Goal: Obtain resource: Download file/media

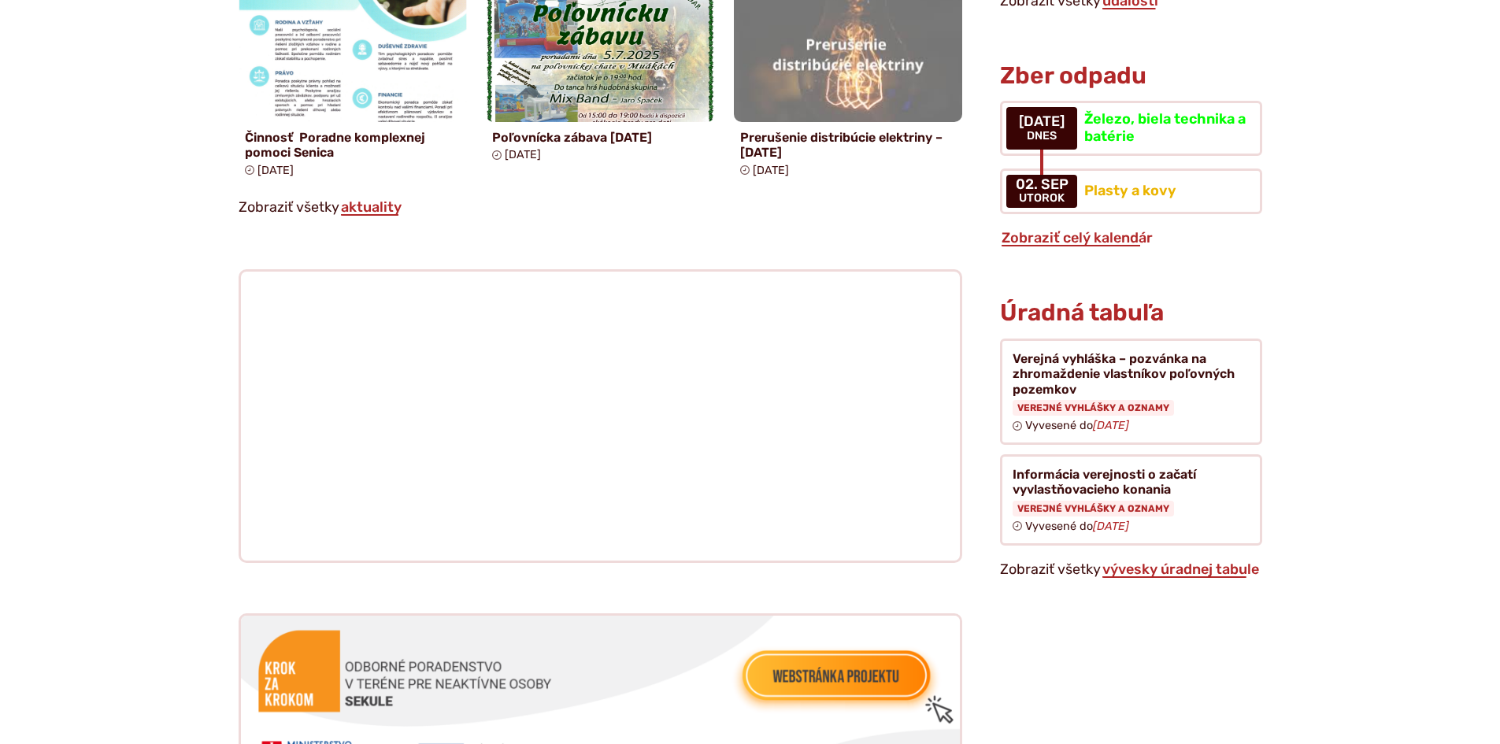
scroll to position [1339, 0]
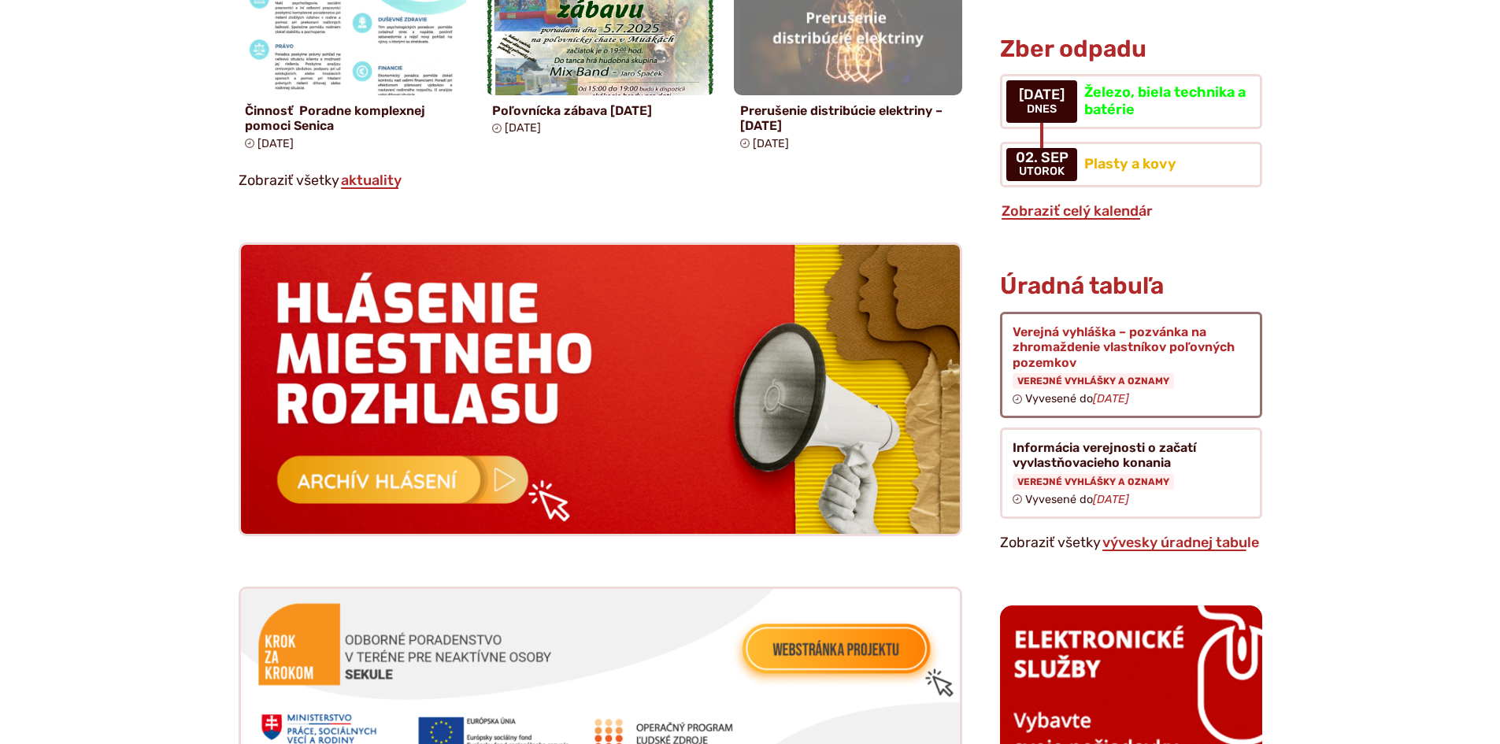
click at [1073, 326] on figure at bounding box center [1130, 365] width 261 height 106
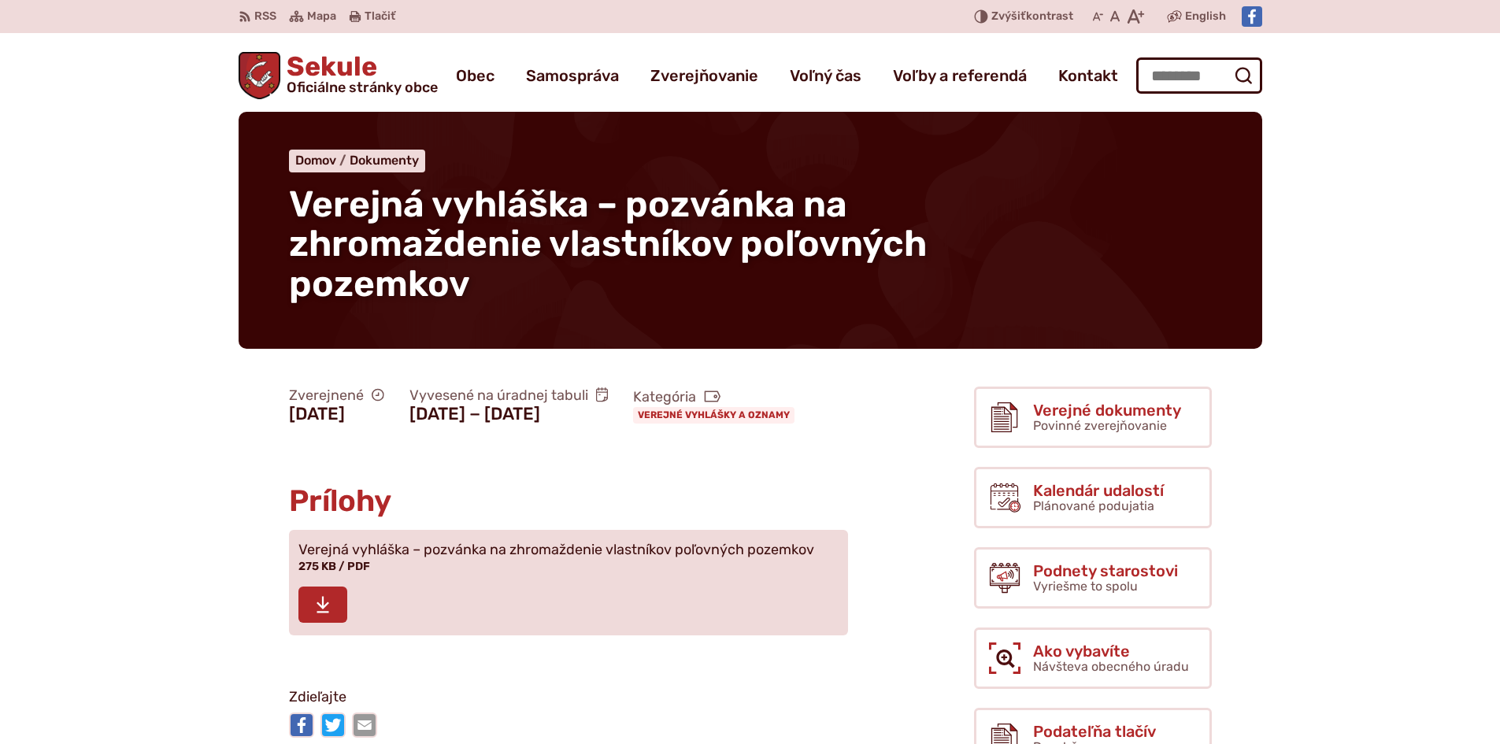
click at [291, 635] on link "Stiahnuť súbor Verejná vyhláška – pozvánka na zhromaždenie vlastníkov poľovných…" at bounding box center [568, 583] width 559 height 106
click at [1258, 24] on img at bounding box center [1252, 16] width 20 height 20
click at [326, 80] on span "Oficiálne stránky obce" at bounding box center [362, 87] width 151 height 14
